Goal: Task Accomplishment & Management: Use online tool/utility

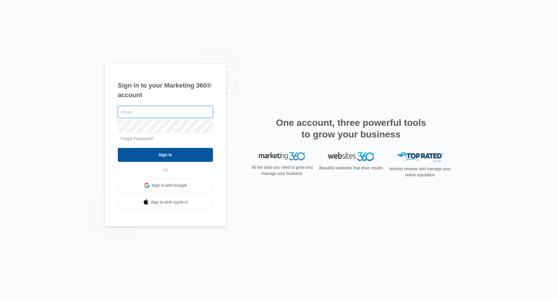
type input "[EMAIL_ADDRESS][DOMAIN_NAME]"
click at [171, 154] on input "Sign In" at bounding box center [165, 155] width 95 height 14
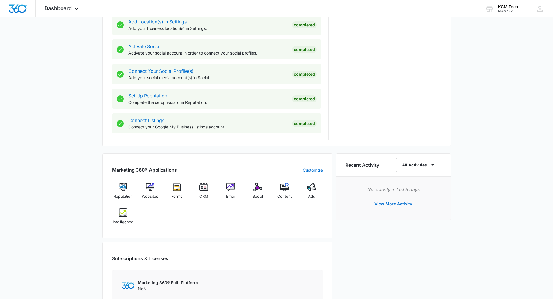
scroll to position [319, 0]
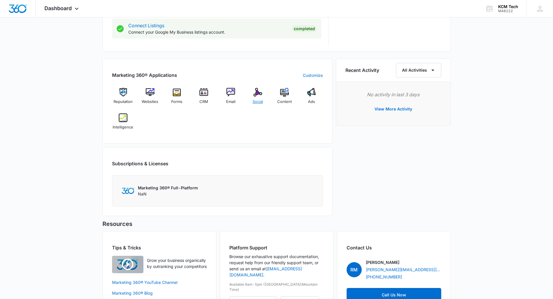
click at [257, 97] on div "Social" at bounding box center [258, 98] width 22 height 21
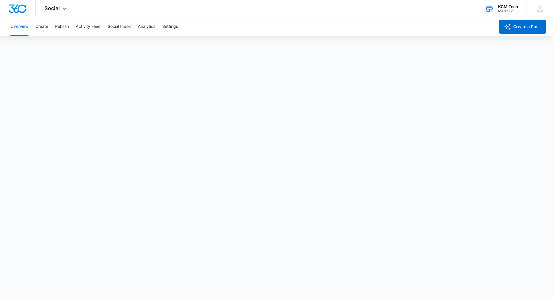
click at [503, 7] on div "KCM Tech" at bounding box center [508, 6] width 20 height 5
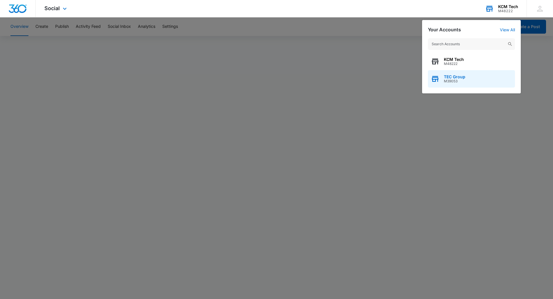
click at [454, 83] on span "M39053" at bounding box center [454, 81] width 21 height 4
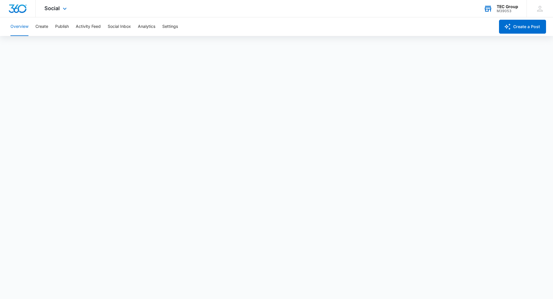
scroll to position [1, 0]
click at [19, 5] on img "Dashboard" at bounding box center [17, 8] width 19 height 9
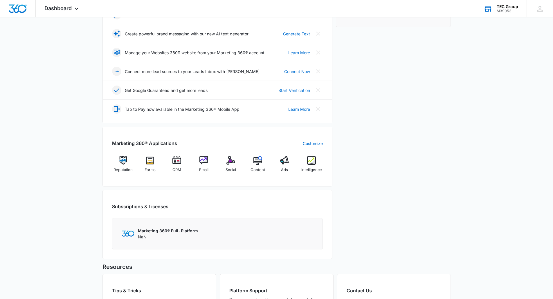
scroll to position [145, 0]
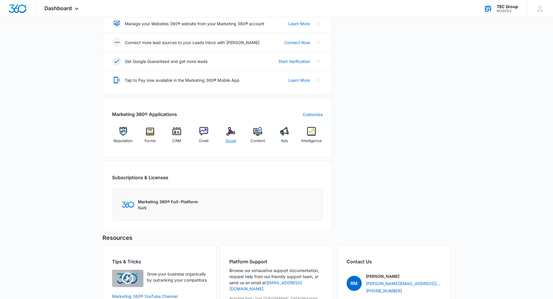
click at [230, 142] on span "Social" at bounding box center [231, 141] width 10 height 6
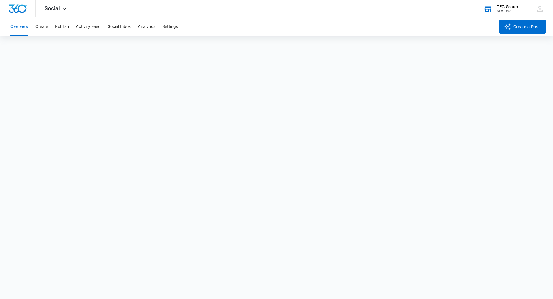
scroll to position [1, 0]
click at [66, 24] on button "Publish" at bounding box center [62, 26] width 14 height 19
